Goal: Task Accomplishment & Management: Complete application form

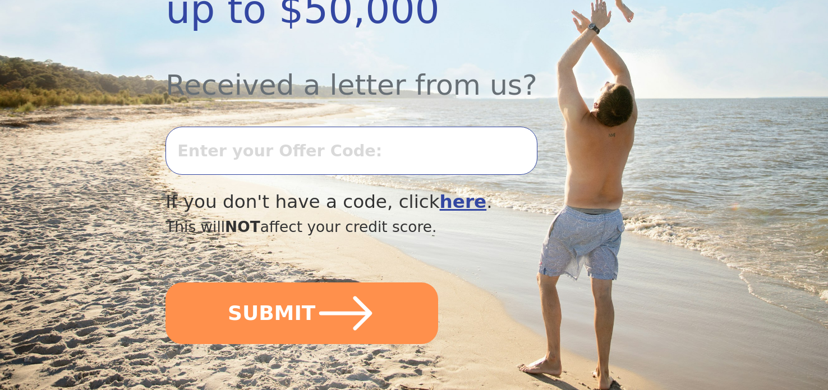
scroll to position [380, 0]
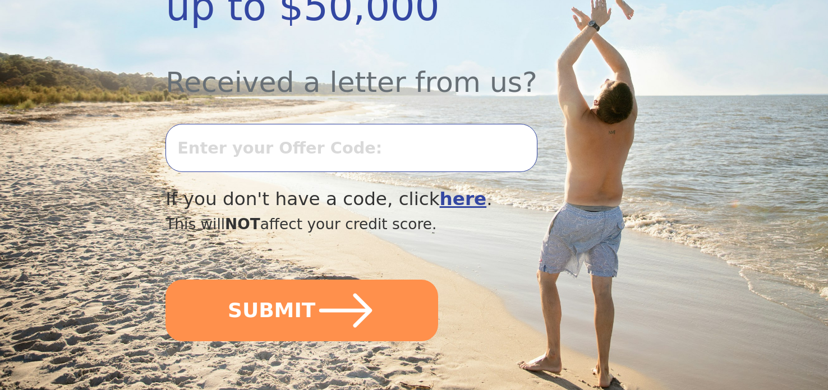
click at [310, 124] on input "text" at bounding box center [350, 148] width 371 height 48
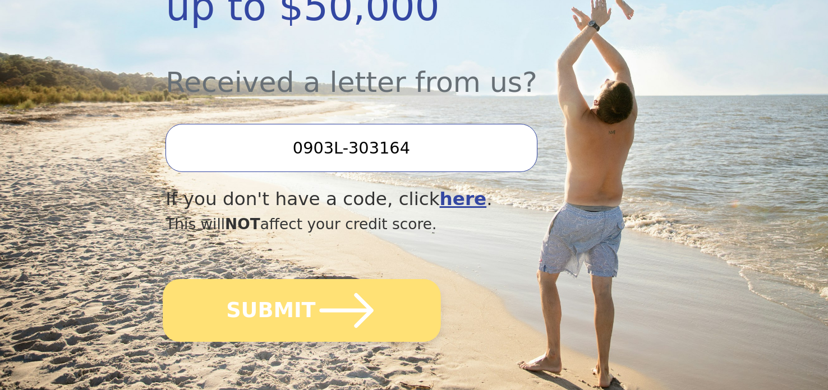
type input "0903L-303164"
click at [305, 279] on button "SUBMIT" at bounding box center [302, 310] width 278 height 63
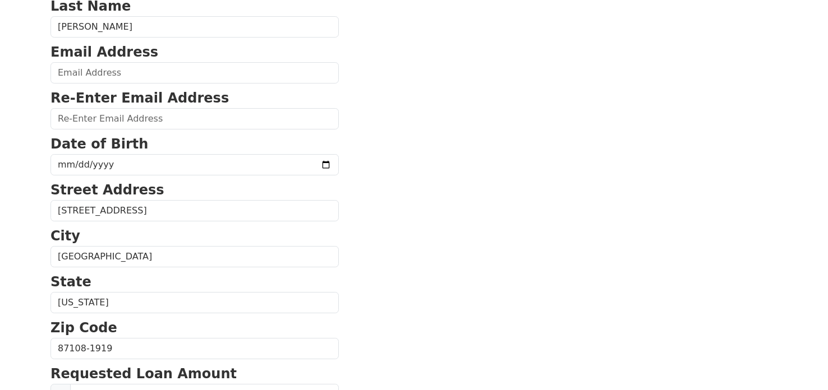
scroll to position [142, 0]
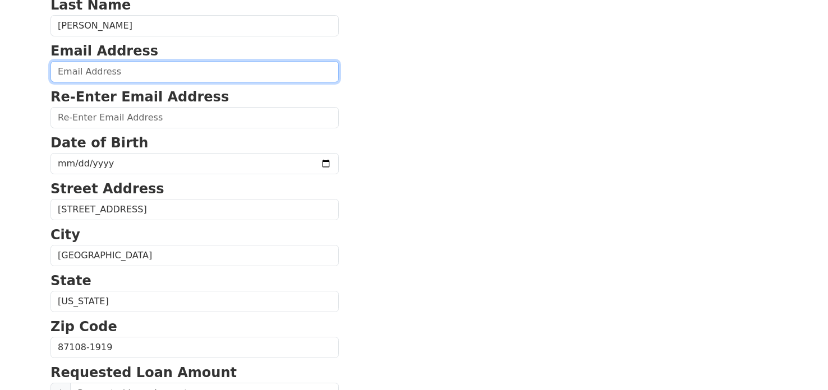
click at [90, 69] on input "email" at bounding box center [194, 71] width 288 height 21
type input "robjones@gmx.com"
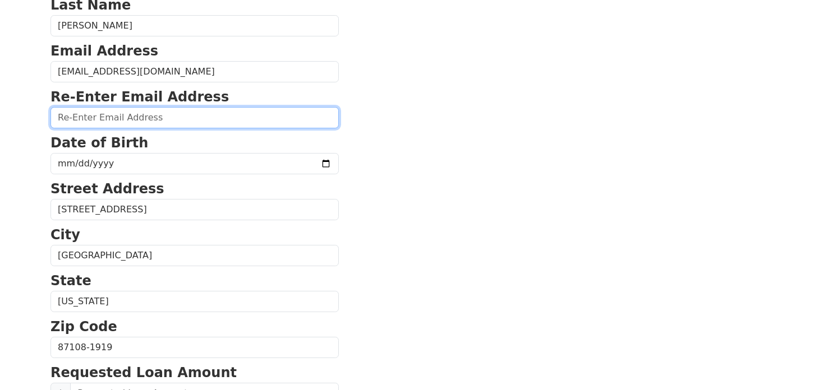
type input "robjones@gmx.com"
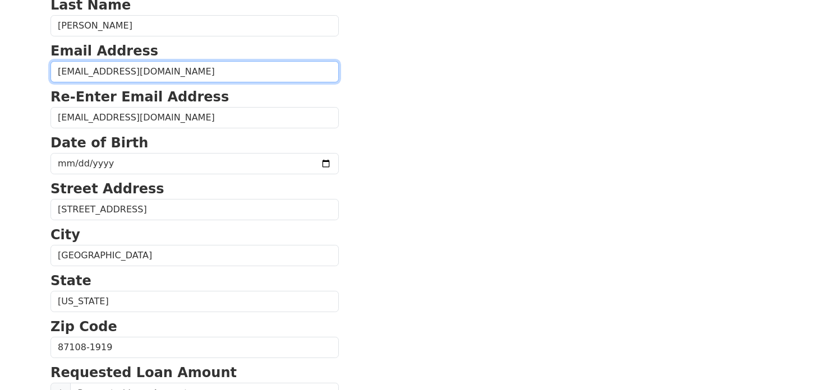
type input "(510) 228-6177"
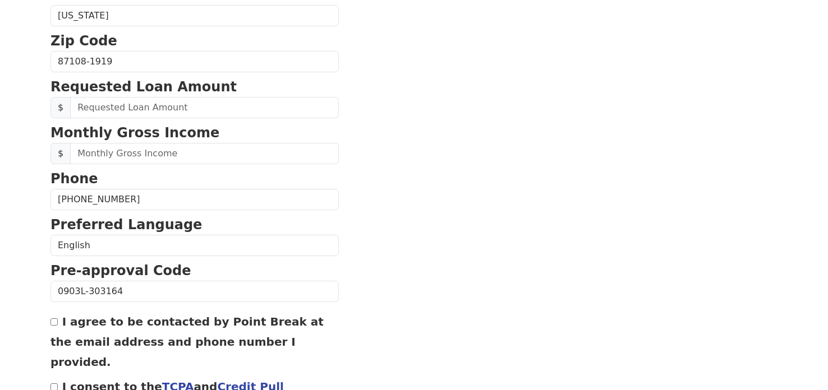
scroll to position [430, 0]
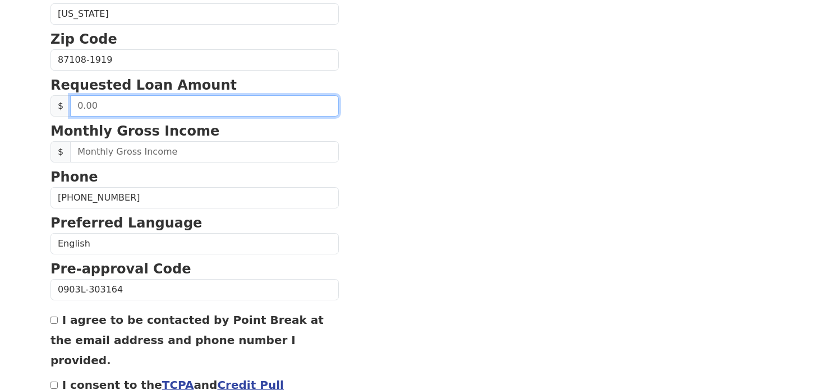
click at [199, 104] on input "text" at bounding box center [204, 105] width 269 height 21
type input "2,000.00"
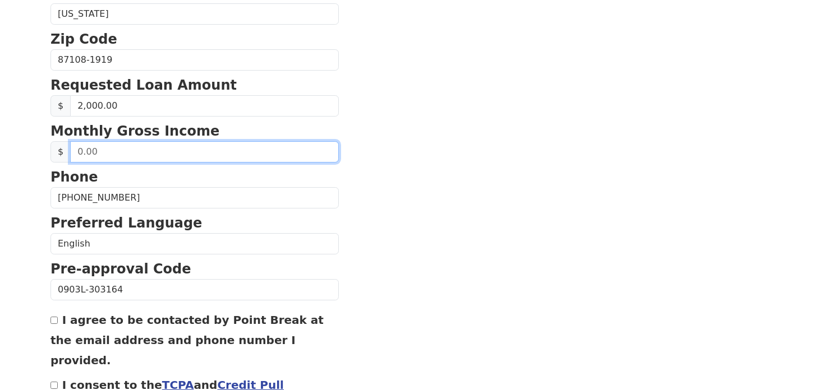
click at [97, 149] on input "text" at bounding box center [204, 151] width 269 height 21
type input "5.00"
type input "600.00"
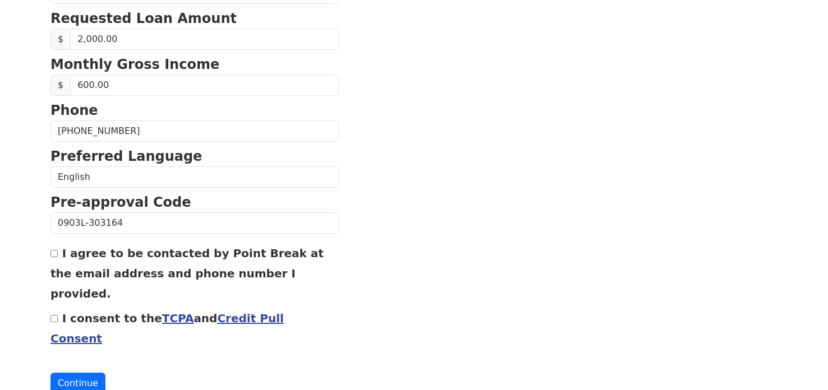
click at [53, 251] on input "I agree to be contacted by Point Break at the email address and phone number I …" at bounding box center [53, 253] width 7 height 7
checkbox input "true"
click at [54, 315] on input "I consent to the TCPA and Credit Pull Consent" at bounding box center [53, 318] width 7 height 7
checkbox input "true"
click at [75, 373] on button "Continue" at bounding box center [77, 383] width 55 height 21
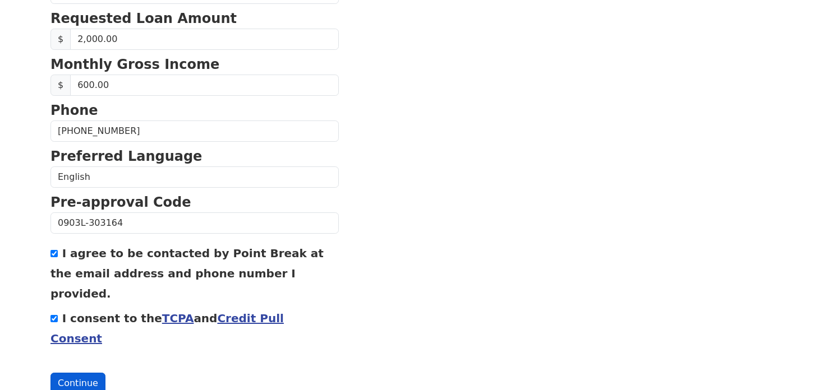
scroll to position [513, 0]
click at [75, 374] on button "Continue" at bounding box center [77, 384] width 55 height 21
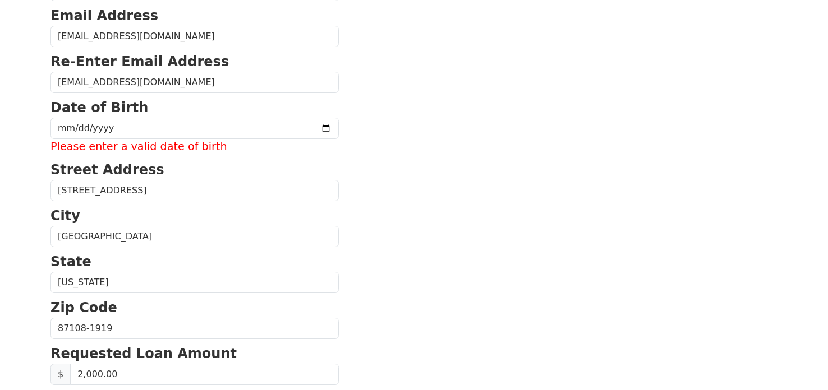
scroll to position [175, 0]
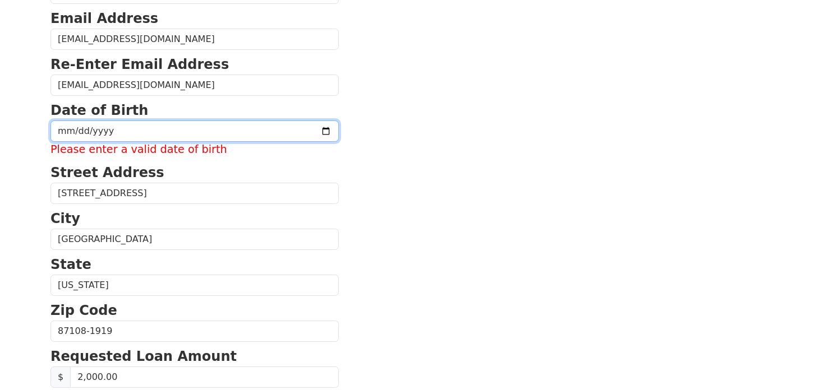
click at [92, 121] on input "date" at bounding box center [194, 131] width 288 height 21
type input "1972-01-24"
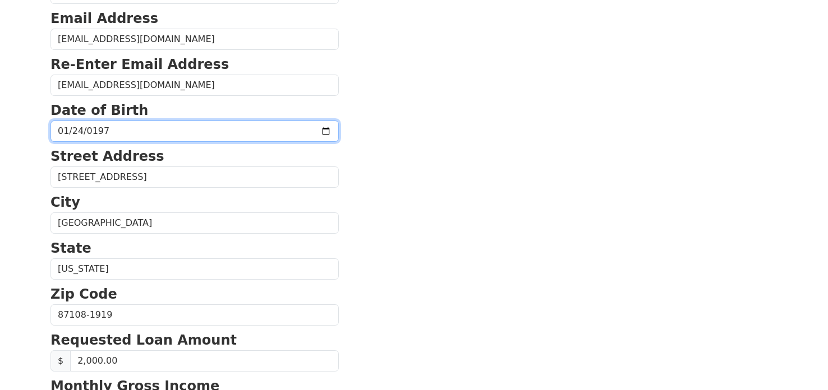
scroll to position [497, 0]
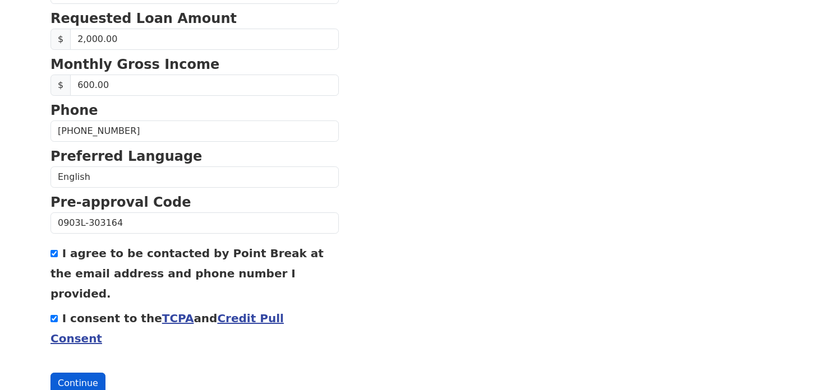
click at [75, 373] on button "Continue" at bounding box center [77, 383] width 55 height 21
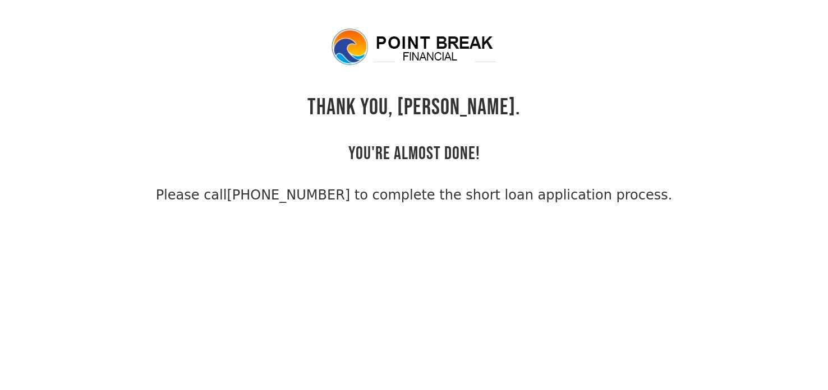
click at [42, 147] on body "THANK YOU, [PERSON_NAME]. YOU'RE ALMOST DONE! Please call [PHONE_NUMBER] to com…" at bounding box center [414, 222] width 828 height 390
